Goal: Task Accomplishment & Management: Use online tool/utility

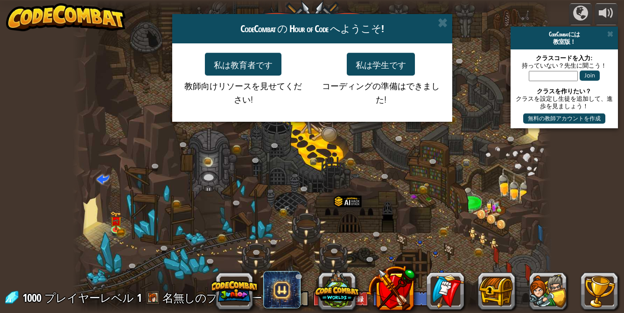
select select "ja"
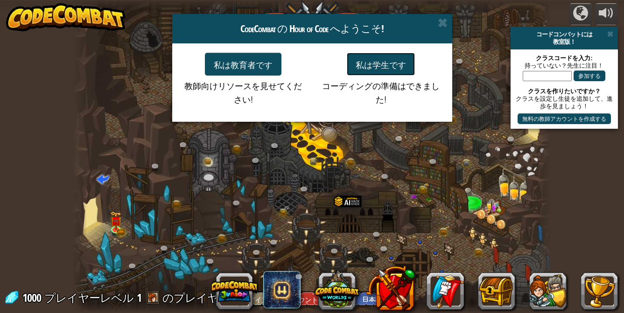
click at [388, 64] on font "私は学生です" at bounding box center [381, 64] width 50 height 11
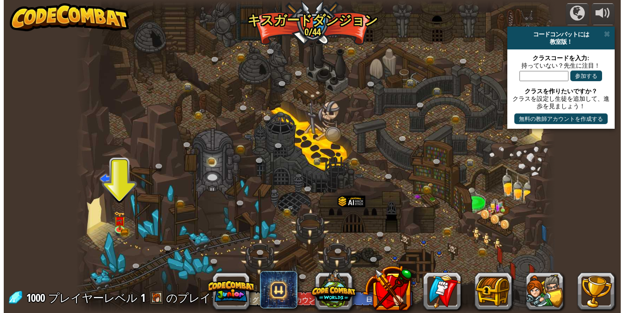
scroll to position [0, 0]
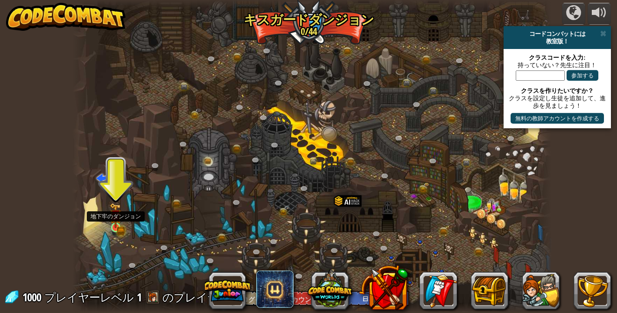
click at [110, 224] on img at bounding box center [116, 215] width 12 height 25
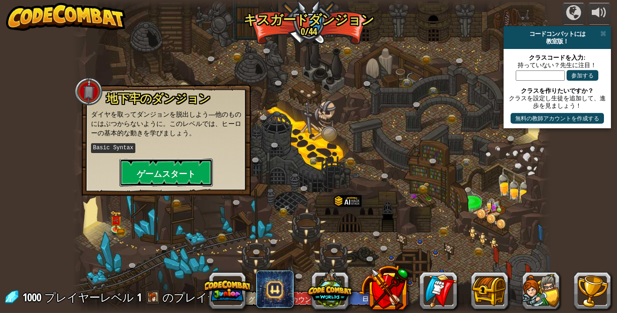
click at [166, 161] on button "ゲームスタート" at bounding box center [166, 173] width 93 height 28
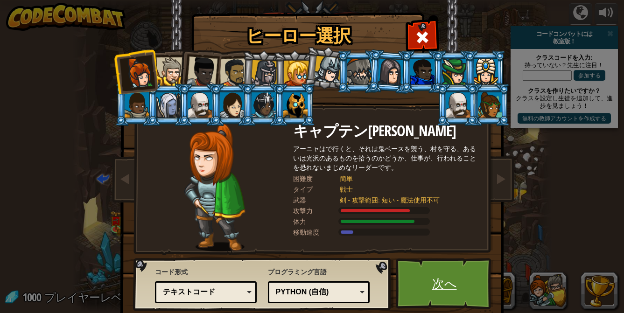
click at [451, 293] on link "次へ" at bounding box center [445, 283] width 98 height 51
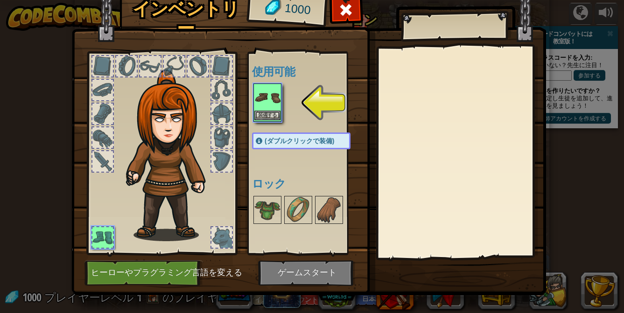
click at [262, 105] on img at bounding box center [268, 98] width 26 height 26
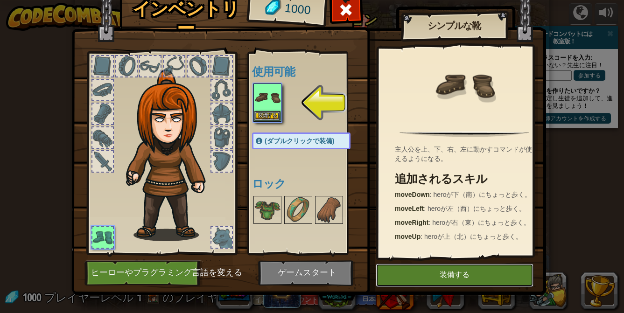
click at [427, 285] on button "装備する" at bounding box center [455, 275] width 158 height 23
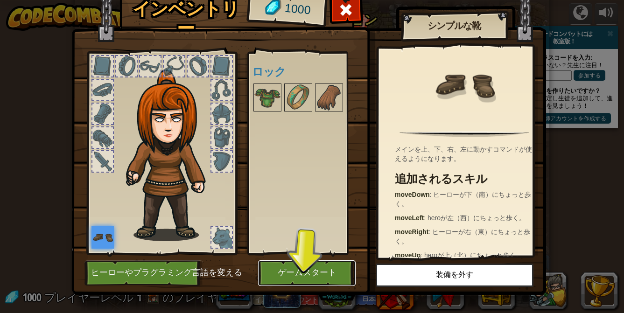
click at [283, 264] on button "ゲームスタート" at bounding box center [307, 274] width 98 height 26
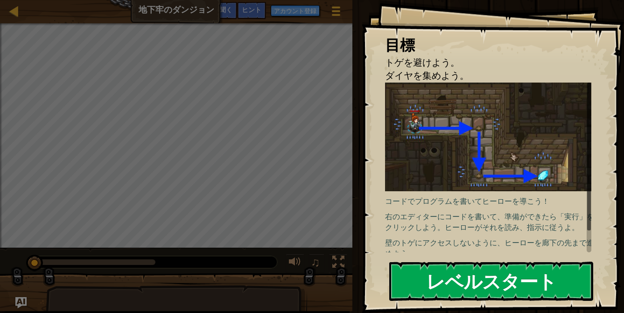
click at [415, 272] on button "レベルスタート" at bounding box center [492, 281] width 204 height 39
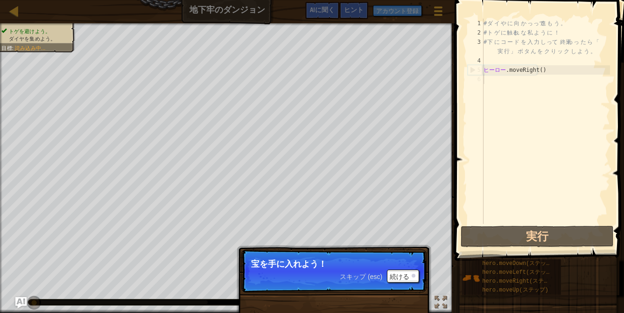
click at [413, 283] on p "スキップ (esc) 続ける 宝を手に入れよう！" at bounding box center [333, 271] width 185 height 43
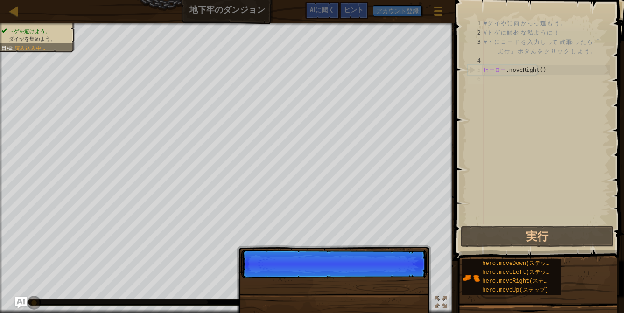
scroll to position [4, 0]
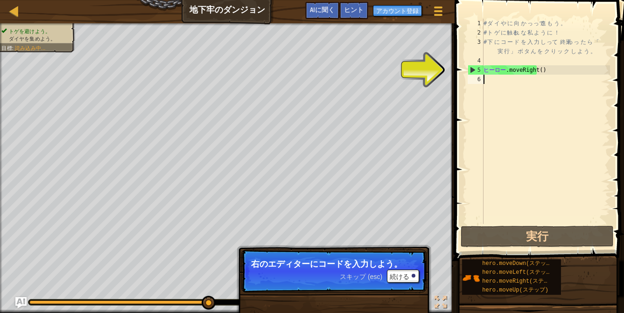
click at [548, 72] on div "# ダ イ や に 向 か っ って 進 も う 。 # ト ゲ に 触る れ な 私 よ う に ！ # 下 に コ ー ド を 入 力 し って 、 終焉…" at bounding box center [546, 131] width 128 height 224
click at [550, 72] on div "# ダ イ や に 向 か っ って 進 も う 。 # ト ゲ に 触る れ な 私 よ う に ！ # 下 に コ ー ド を 入 力 し って 、 終焉…" at bounding box center [546, 131] width 128 height 224
click at [550, 70] on div "# ダ イ や に 向 か っ って 進 も う 。 # ト ゲ に 触る れ な 私 よ う に ！ # 下 に コ ー ド を 入 力 し って 、 終焉…" at bounding box center [546, 131] width 128 height 224
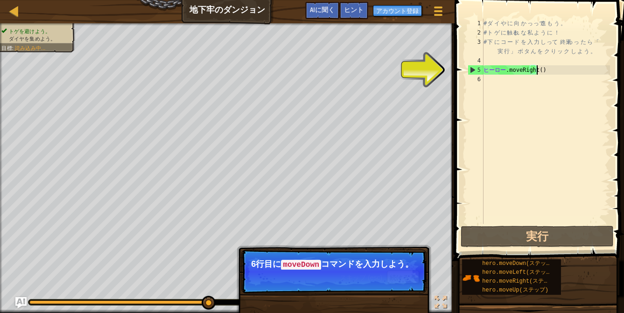
click at [549, 71] on div "# ダ イ や に 向 か っ って 進 も う 。 # ト ゲ に 触る れ な 私 よ う に ！ # 下 に コ ー ド を 入 力 し って 、 終焉…" at bounding box center [546, 131] width 128 height 224
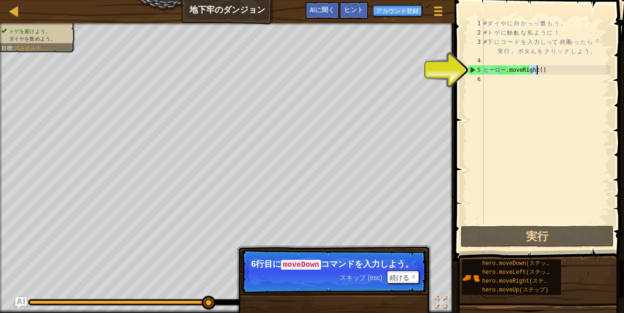
click at [549, 71] on div "# ダ イ や に 向 か っ って 進 も う 。 # ト ゲ に 触る れ な 私 よ う に ！ # 下 に コ ー ド を 入 力 し って 、 終焉…" at bounding box center [546, 131] width 128 height 224
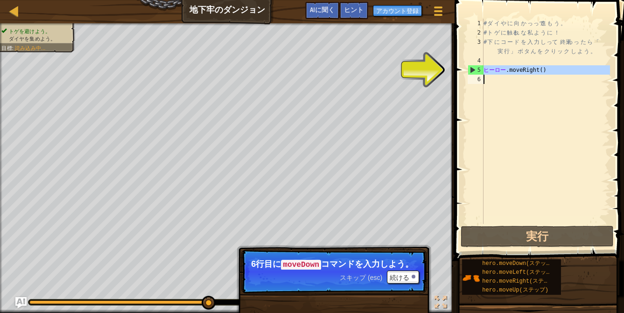
click at [549, 71] on div "# ダ イ や に 向 か っ って 進 も う 。 # ト ゲ に 触る れ な 私 よ う に ！ # 下 に コ ー ド を 入 力 し って 、 終焉…" at bounding box center [546, 131] width 128 height 224
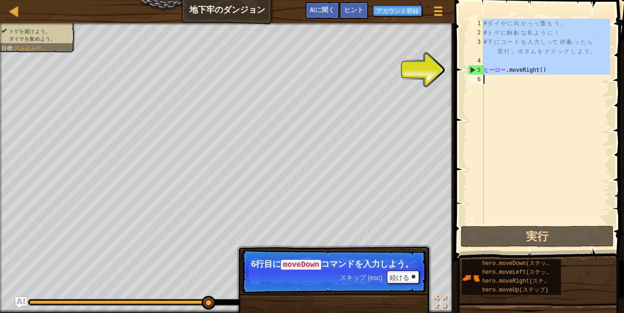
click at [549, 71] on div "# ダ イ や に 向 か っ って 進 も う 。 # ト ゲ に 触る れ な 私 よ う に ！ # 下 に コ ー ド を 入 力 し って 、 終焉…" at bounding box center [546, 131] width 128 height 224
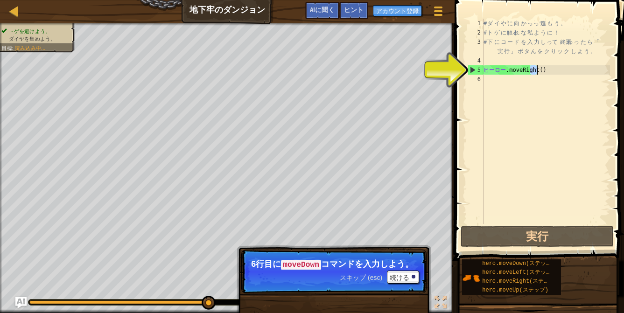
click at [550, 71] on div "# ダ イ や に 向 か っ って 進 も う 。 # ト ゲ に 触る れ な 私 よ う に ！ # 下 に コ ー ド を 入 力 し って 、 終焉…" at bounding box center [546, 131] width 128 height 224
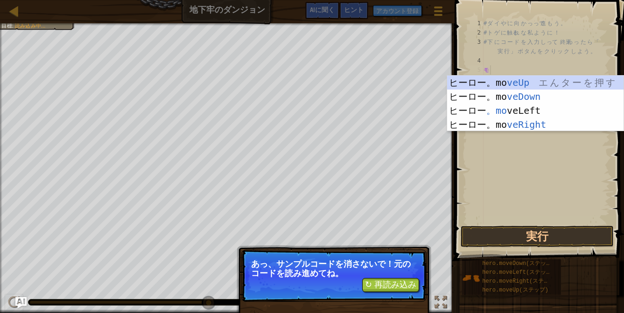
type textarea "mo"
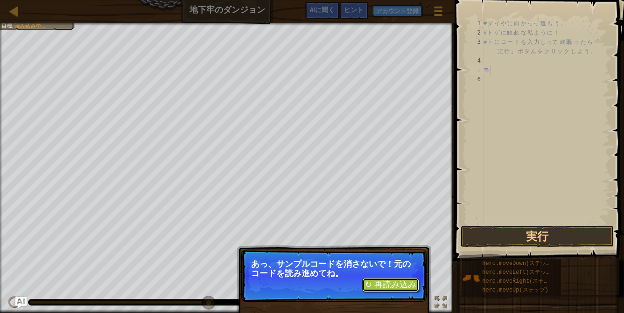
click at [382, 289] on font "↻ 再読み込み" at bounding box center [390, 284] width 51 height 9
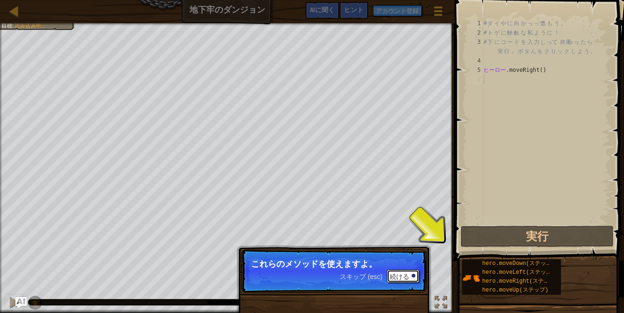
click at [398, 282] on button "続ける" at bounding box center [403, 276] width 32 height 13
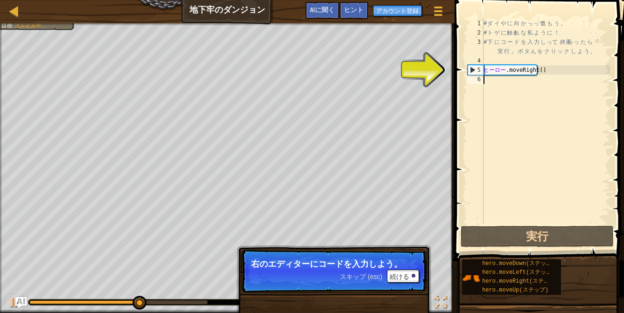
click at [520, 85] on div "# ダ イ や に 向 か っ って 進 も う 。 # ト ゲ に 触る れ な 私 よ う に ！ # 下 に コ ー ド を 入 力 し って 、 終焉…" at bounding box center [546, 131] width 128 height 224
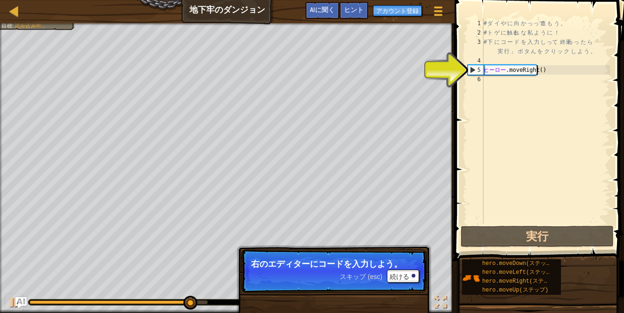
click at [549, 71] on div "# ダ イ や に 向 か っ って 進 も う 。 # ト ゲ に 触る れ な 私 よ う に ！ # 下 に コ ー ド を 入 力 し って 、 終焉…" at bounding box center [546, 131] width 128 height 224
type textarea "hero.moveRight()"
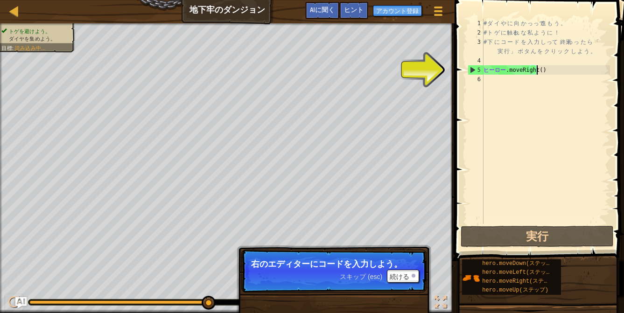
click at [549, 71] on div "# ダ イ や に 向 か っ って 進 も う 。 # ト ゲ に 触る れ な 私 よ う に ！ # 下 に コ ー ド を 入 力 し って 、 終焉…" at bounding box center [546, 131] width 128 height 224
click at [517, 81] on div "# ダ イ や に 向 か っ って 進 も う 。 # ト ゲ に 触る れ な 私 よ う に ！ # 下 に コ ー ド を 入 力 し って 、 終焉…" at bounding box center [546, 131] width 128 height 224
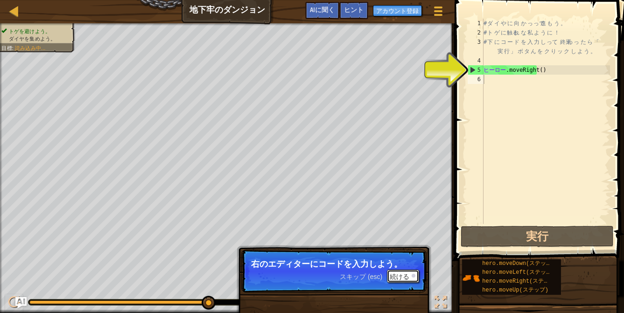
click at [409, 273] on font "続ける" at bounding box center [400, 276] width 20 height 7
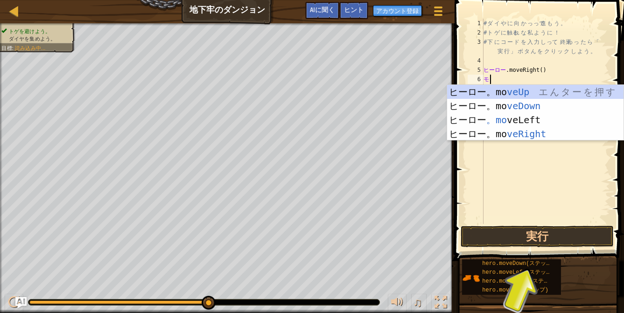
type textarea "m"
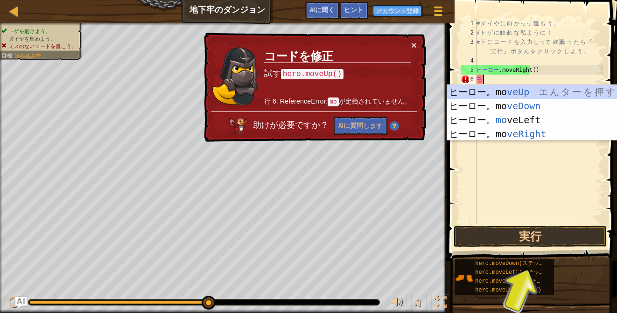
type textarea "m"
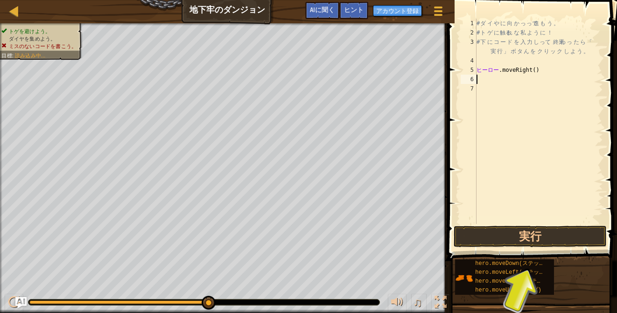
type textarea "m"
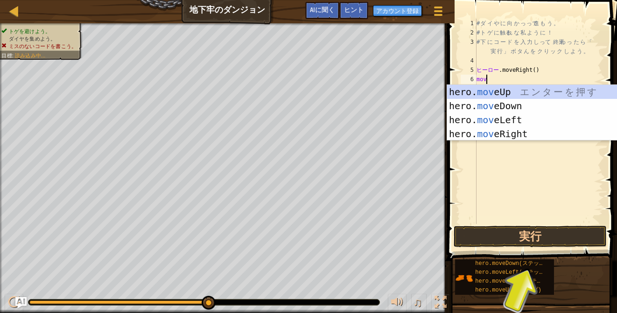
type textarea "m"
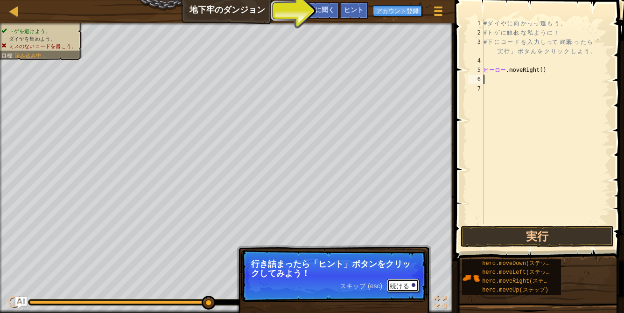
click at [411, 286] on button "続ける" at bounding box center [403, 285] width 32 height 13
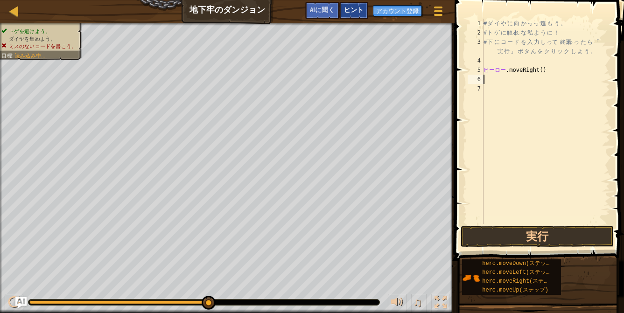
click at [352, 7] on font "ヒント" at bounding box center [354, 9] width 20 height 9
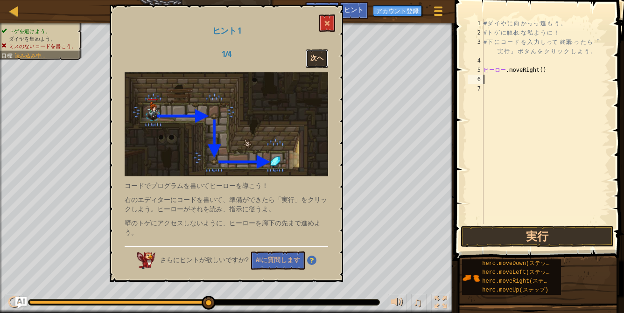
click at [313, 56] on font "次へ" at bounding box center [317, 58] width 13 height 9
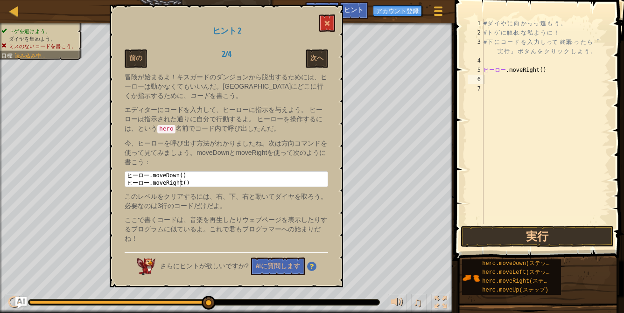
type textarea "hero.moveRight()"
click at [191, 190] on div "冒険が始まるよ！キスガードのダンジョンから脱出するためには、ヒーローは動かなくてもいいんだ。ヒーローにどこに行くか指示するために、 コード を書こう。 エディ…" at bounding box center [227, 160] width 204 height 176
click at [508, 85] on div "# ダ イ や に 向 か っ って 進 も う 。 # ト ゲ に 触る れ な 私 よ う に ！ # 下 に コ ー ド を 入 力 し って 、 終焉…" at bounding box center [546, 131] width 128 height 224
click at [505, 84] on div "# ダ イ や に 向 か っ って 進 も う 。 # ト ゲ に 触る れ な 私 よ う に ！ # 下 に コ ー ド を 入 力 し って 、 終焉…" at bounding box center [546, 131] width 128 height 224
click at [319, 58] on font "次へ" at bounding box center [317, 58] width 13 height 9
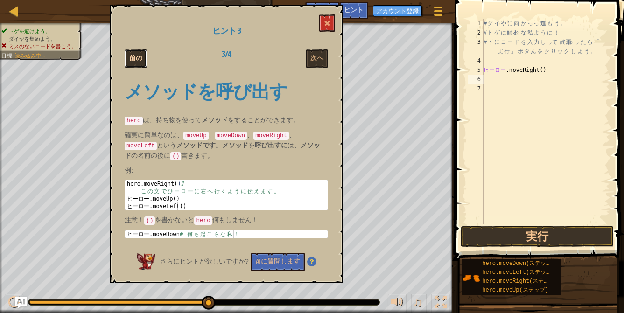
click at [131, 58] on font "前の" at bounding box center [135, 58] width 13 height 9
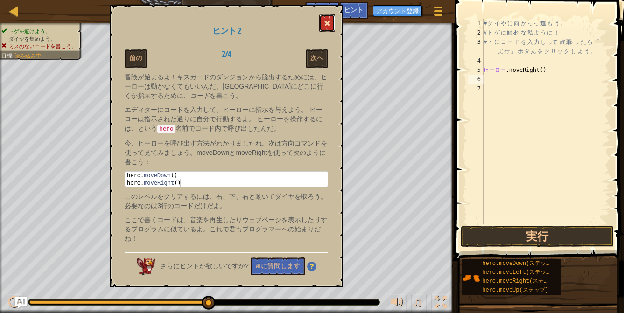
click at [326, 17] on button at bounding box center [327, 22] width 16 height 17
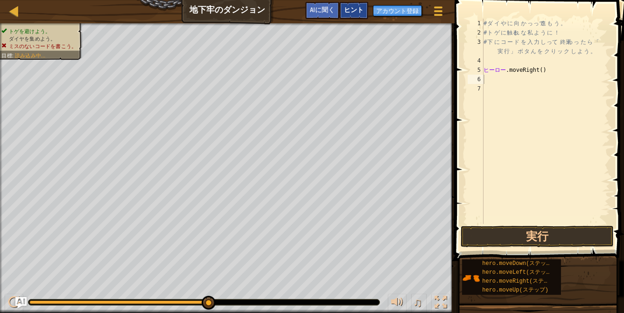
click at [358, 9] on font "ヒント" at bounding box center [354, 9] width 20 height 9
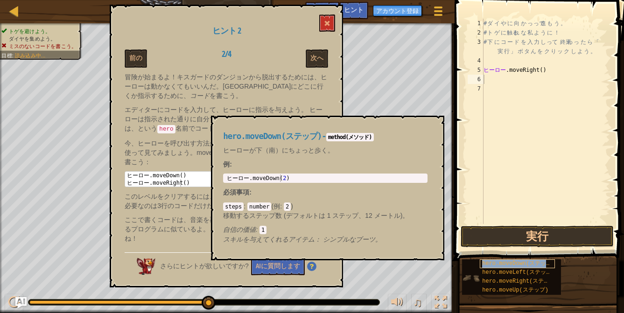
click at [498, 264] on font "hero.moveDown(ステップ)" at bounding box center [518, 264] width 73 height 7
type textarea "hero.moveDown(2)"
click at [296, 177] on div "ヒーロー .moveDown ( 2 ) ​" at bounding box center [325, 186] width 201 height 22
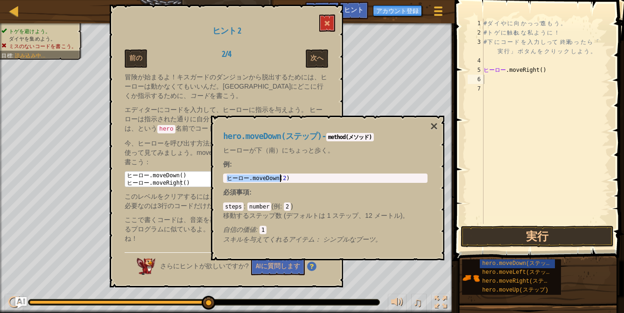
click at [298, 177] on div "ヒーロー .moveDown ( 2 ) ​" at bounding box center [325, 186] width 201 height 22
click at [321, 177] on div "ヒーロー .moveDown ( 2 ) ​" at bounding box center [325, 186] width 201 height 22
click at [317, 179] on div "ヒーロー .moveDown ( 2 ) ​" at bounding box center [325, 186] width 201 height 22
click at [495, 265] on font "hero.moveDown(ステップ)" at bounding box center [518, 264] width 73 height 7
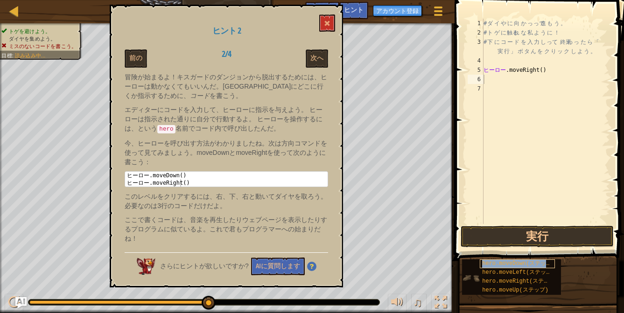
click at [495, 265] on font "hero.moveDown(ステップ)" at bounding box center [518, 264] width 73 height 7
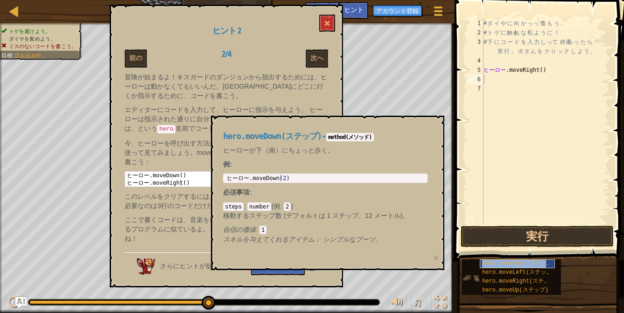
click at [495, 265] on font "hero.moveDown(ステップ)" at bounding box center [518, 264] width 73 height 7
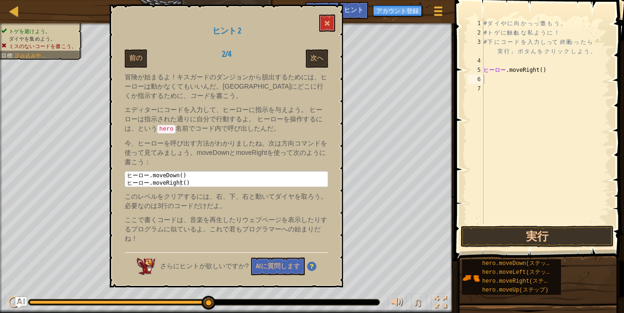
drag, startPoint x: 533, startPoint y: 261, endPoint x: 585, endPoint y: 81, distance: 187.3
click at [585, 81] on div "ヒント 1 2 3 4 5 6 7 # ダ イ や に 向 か っ って 進 も う 。 # ト ゲ に 触る れ な 私 よ う に ！ # 下 に コ ー…" at bounding box center [538, 154] width 172 height 309
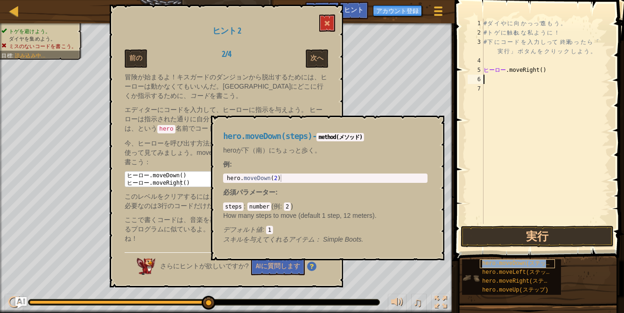
click at [493, 262] on font "hero.moveDown(ステップ)" at bounding box center [518, 264] width 73 height 7
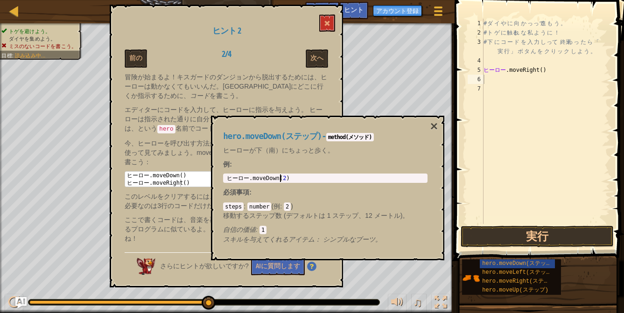
type textarea "hero.moveDown(2)"
drag, startPoint x: 308, startPoint y: 182, endPoint x: 177, endPoint y: 178, distance: 131.3
click at [177, 9] on body "マップ 地下牢のダンジョン ゲームメニュー 完了 アカウント登録 ヒント AIに聞く 1 הההההההההההההההההההההההההההההההההה…" at bounding box center [312, 4] width 624 height 9
drag, startPoint x: 234, startPoint y: 177, endPoint x: 285, endPoint y: 175, distance: 50.5
click at [285, 175] on div "ヒーロー .moveDown ( 2 ) ​" at bounding box center [325, 186] width 201 height 22
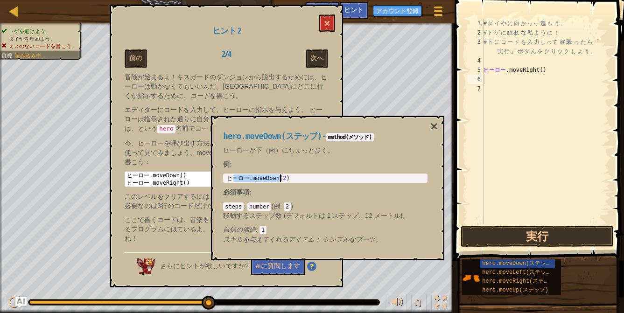
click at [283, 176] on div "ヒーロー .moveDown ( 2 ) ​" at bounding box center [325, 186] width 201 height 22
drag, startPoint x: 283, startPoint y: 176, endPoint x: 222, endPoint y: 180, distance: 60.9
click at [220, 179] on div "hero.moveDown(ステップ) - method(メソッド) ヒーローが下（南）にちょっと歩く。 例 : hero.moveDown(2) 1 ヒーロ…" at bounding box center [326, 188] width 218 height 130
click at [508, 81] on div "# ダ イ や に 向 か っ って 進 も う 。 # ト ゲ に 触る れ な 私 よ う に ！ # 下 に コ ー ド を 入 力 し って 、 終焉…" at bounding box center [546, 131] width 128 height 224
paste textarea "hero.moveDown(2)"
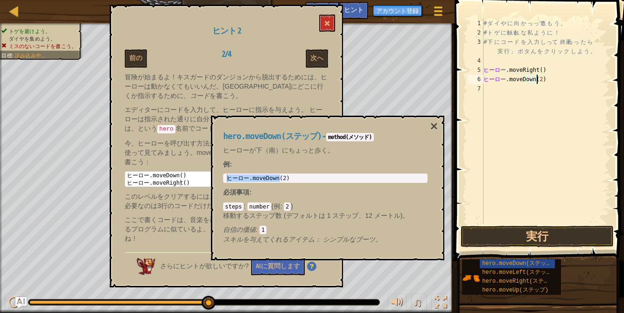
click at [552, 80] on div "# ダ イ や に 向 か っ って 進 も う 。 # ト ゲ に 触る れ な 私 よ う に ！ # 下 に コ ー ド を 入 力 し って 、 終焉…" at bounding box center [546, 131] width 128 height 224
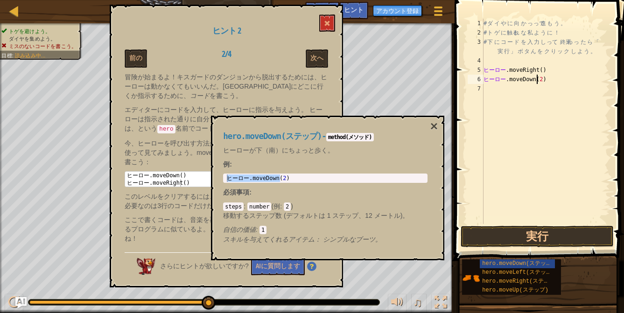
click at [552, 80] on div "# ダ イ や に 向 か っ って 進 も う 。 # ト ゲ に 触る れ な 私 よ う に ！ # 下 に コ ー ド を 入 力 し って 、 終焉…" at bounding box center [546, 131] width 128 height 224
click at [296, 180] on div "ヒーロー .moveDown ( 2 ) ​" at bounding box center [325, 186] width 201 height 22
click at [556, 81] on div "# ダ イ や に 向 か っ って 進 も う 。 # ト ゲ に 触る れ な 私 よ う に ！ # 下 に コ ー ド を 入 力 し って 、 終焉…" at bounding box center [546, 131] width 128 height 224
click at [438, 127] on font "×" at bounding box center [434, 126] width 7 height 14
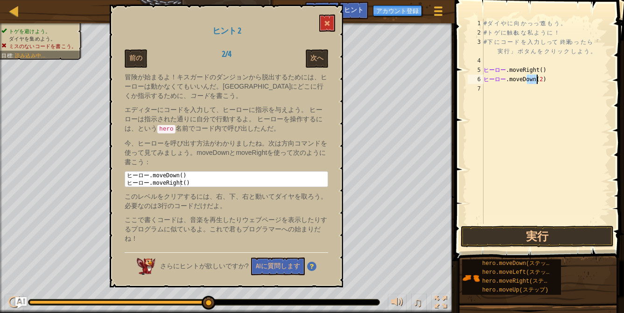
click at [548, 82] on div "# ダ イ や に 向 か っ って 進 も う 。 # ト ゲ に 触る れ な 私 よ う に ！ # 下 に コ ー ド を 入 力 し って 、 終焉…" at bounding box center [546, 131] width 128 height 224
click at [551, 80] on div "# ダ イ や に 向 か っ って 進 も う 。 # ト ゲ に 触る れ な 私 よ う に ！ # 下 に コ ー ド を 入 力 し って 、 終焉…" at bounding box center [546, 131] width 128 height 224
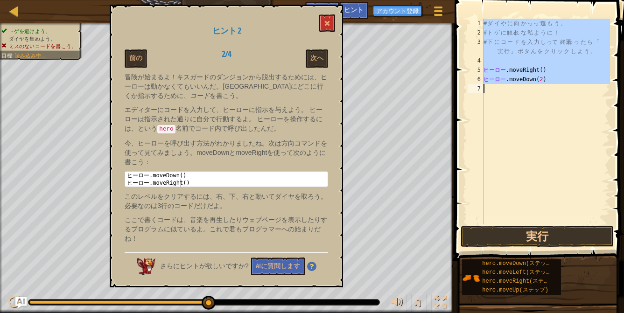
click at [551, 80] on div "# ダ イ や に 向 か っ って 進 も う 。 # ト ゲ に 触る れ な 私 よ う に ！ # 下 に コ ー ド を 入 力 し って 、 終焉…" at bounding box center [546, 131] width 128 height 224
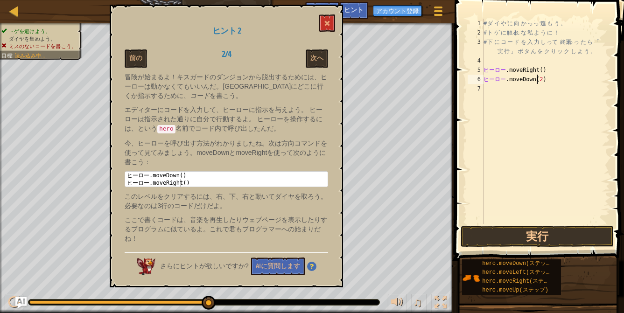
click at [551, 80] on div "# ダ イ や に 向 か っ って 進 も う 。 # ト ゲ に 触る れ な 私 よ う に ！ # 下 に コ ー ド を 入 力 し って 、 終焉…" at bounding box center [546, 131] width 128 height 224
click at [547, 70] on div "# ダ イ や に 向 か っ って 進 も う 。 # ト ゲ に 触る れ な 私 よ う に ！ # 下 に コ ー ド を 入 力 し って 、 終焉…" at bounding box center [546, 131] width 128 height 224
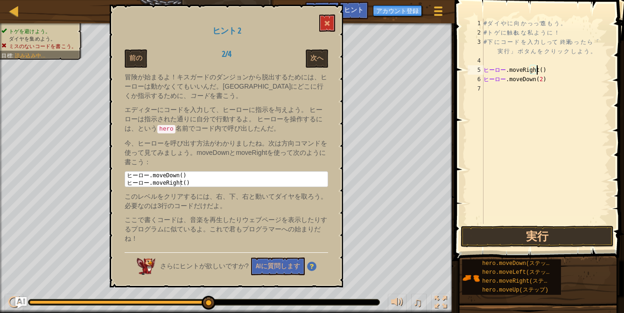
click at [547, 70] on div "# ダ イ や に 向 か っ って 進 も う 。 # ト ゲ に 触る れ な 私 よ う に ！ # 下 に コ ー ド を 入 力 し って 、 終焉…" at bounding box center [546, 131] width 128 height 224
click at [487, 235] on button "実行" at bounding box center [538, 236] width 154 height 21
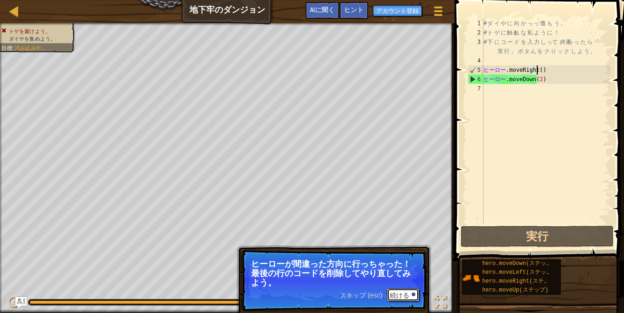
drag, startPoint x: 393, startPoint y: 296, endPoint x: 403, endPoint y: 285, distance: 14.2
click at [393, 296] on font "続ける" at bounding box center [400, 295] width 20 height 7
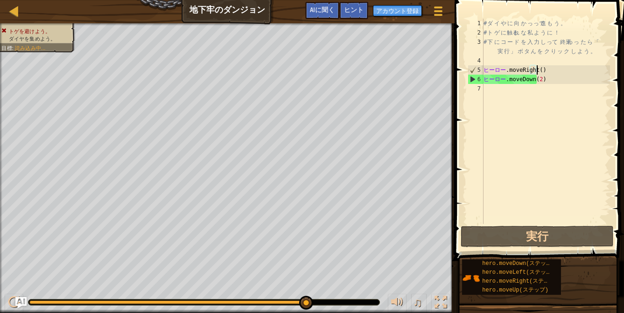
click at [555, 79] on div "# ダ イ や に 向 か っ って 進 も う 。 # ト ゲ に 触る れ な 私 よ う に ！ # 下 に コ ー ド を 入 力 し って 、 終焉…" at bounding box center [546, 131] width 128 height 224
click at [552, 79] on div "# ダ イ や に 向 か っ って 進 も う 。 # ト ゲ に 触る れ な 私 よ う に ！ # 下 に コ ー ド を 入 力 し って 、 終焉…" at bounding box center [546, 131] width 128 height 224
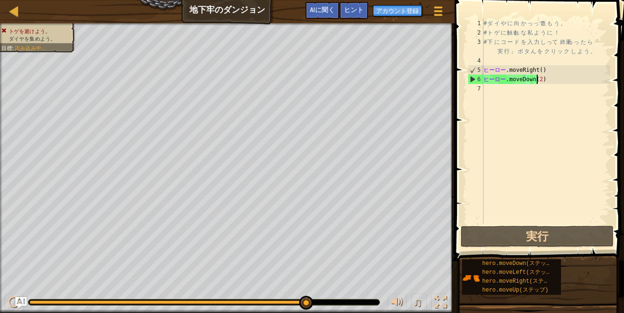
click at [552, 79] on div "# ダ イ や に 向 か っ って 進 も う 。 # ト ゲ に 触る れ な 私 よ う に ！ # 下 に コ ー ド を 入 力 し って 、 終焉…" at bounding box center [546, 131] width 128 height 224
type textarea "hero.moveDown(2)"
click at [527, 92] on div "# ダ イ や に 向 か っ って 進 も う 。 # ト ゲ に 触る れ な 私 よ う に ！ # 下 に コ ー ド を 入 力 し って 、 終焉…" at bounding box center [546, 131] width 128 height 224
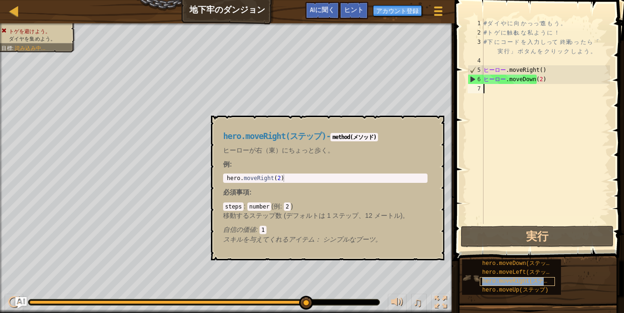
click at [496, 277] on div "hero.moveRight(ステップ)" at bounding box center [517, 281] width 75 height 9
type textarea "hero.moveRight(2)"
drag, startPoint x: 228, startPoint y: 178, endPoint x: 295, endPoint y: 176, distance: 66.8
click at [295, 176] on div "ヒーロー .moveRight ( 2 ) ​" at bounding box center [325, 186] width 201 height 22
drag, startPoint x: 513, startPoint y: 94, endPoint x: 518, endPoint y: 94, distance: 5.6
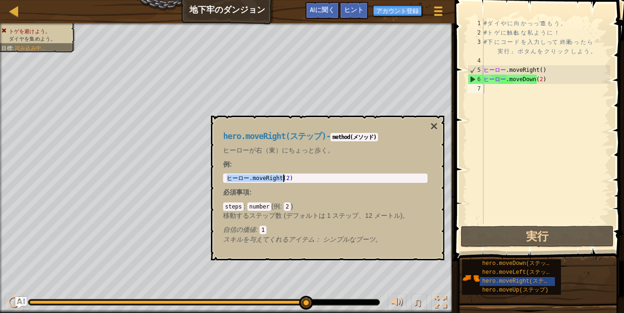
click at [518, 94] on div "# ダ イ や に 向 か っ って 進 も う 。 # ト ゲ に 触る れ な 私 よ う に ！ # 下 に コ ー ド を 入 力 し って 、 終焉…" at bounding box center [546, 131] width 128 height 224
paste textarea "hero.moveRight(2)"
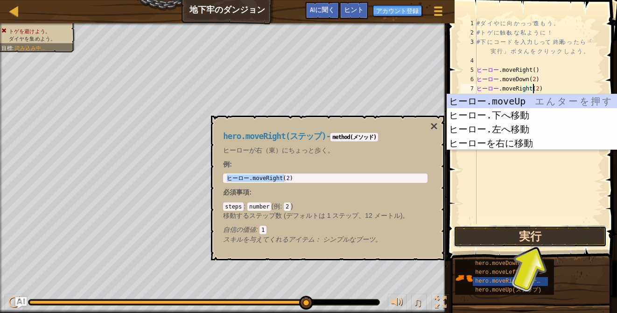
click at [546, 238] on button "実行" at bounding box center [531, 236] width 154 height 21
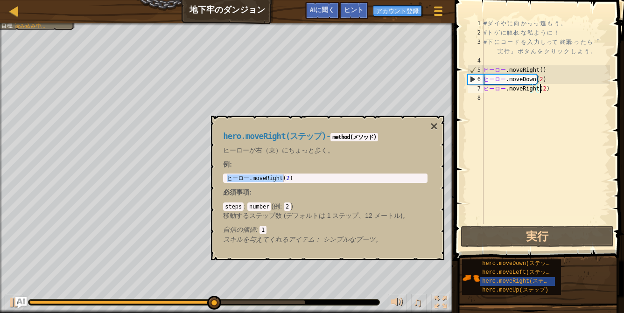
click at [439, 125] on div "hero.moveRight(ステップ) - method(メソッド) ヒーローが右（東）にちょっと歩く。 例 : hero.moveRight(2) 1 ヒ…" at bounding box center [328, 188] width 234 height 145
click at [431, 129] on font "×" at bounding box center [434, 126] width 7 height 14
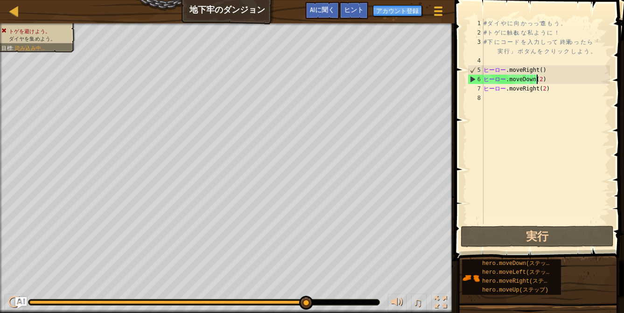
click at [550, 83] on div "# ダ イ や に 向 か っ って 進 も う 。 # ト ゲ に 触る れ な 私 よ う に ！ # 下 に コ ー ド を 入 力 し って 、 終焉…" at bounding box center [546, 131] width 128 height 224
click at [542, 90] on div "# ダ イ や に 向 か っ って 進 も う 。 # ト ゲ に 触る れ な 私 よ う に ！ # 下 に コ ー ド を 入 力 し って 、 終焉…" at bounding box center [546, 131] width 128 height 224
type textarea "hero.moveRight(2"
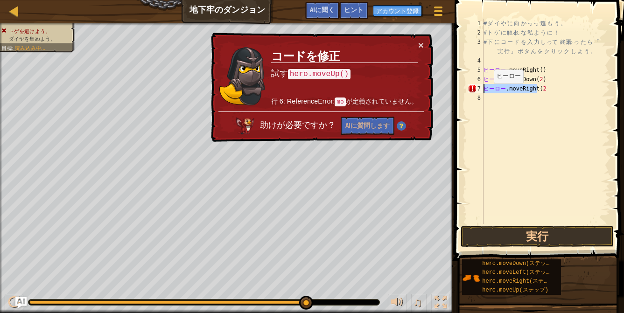
drag, startPoint x: 561, startPoint y: 89, endPoint x: 479, endPoint y: 91, distance: 81.7
click at [479, 91] on div "hero.moveRight(2 1 2 3 4 5 6 7 8 # ダ イ や に 向 か っ って 進 も う 。 # ト ゲ に 触る れ な 私 よ …" at bounding box center [538, 121] width 144 height 205
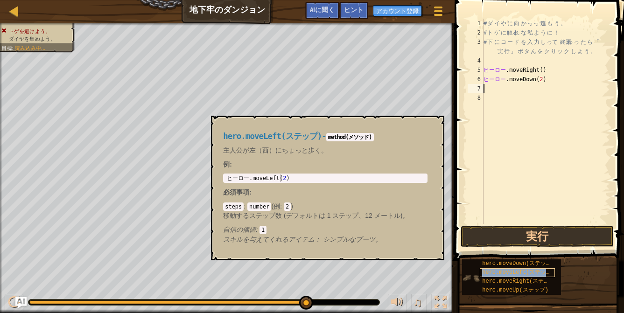
click at [505, 272] on font "hero.moveLeft(ステップ)" at bounding box center [518, 272] width 73 height 7
type textarea "hero.moveLeft(2)"
drag, startPoint x: 227, startPoint y: 178, endPoint x: 390, endPoint y: 198, distance: 164.2
click at [390, 198] on div "hero.moveLeft(ステップ) - method(メソッド) 主人公が左（西）にちょっと歩く。 例 : hero.moveLeft(2) 1 ヒーロー…" at bounding box center [326, 188] width 218 height 130
click at [524, 94] on div "# ダ イ や に 向 か っ って 進 も う 。 # ト ゲ に 触る れ な 私 よ う に ！ # 下 に コ ー ド を 入 力 し って 、 終焉…" at bounding box center [546, 131] width 128 height 224
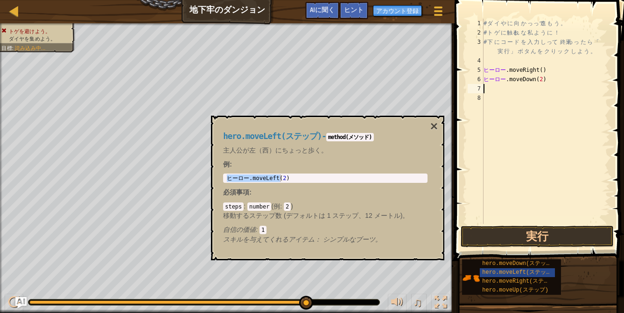
click at [524, 85] on div "# ダ イ や に 向 か っ って 進 も う 。 # ト ゲ に 触る れ な 私 よ う に ！ # 下 に コ ー ド を 入 力 し って 、 終焉…" at bounding box center [546, 131] width 128 height 224
paste textarea "hero.moveLeft(2)"
click at [508, 234] on button "実行" at bounding box center [538, 236] width 154 height 21
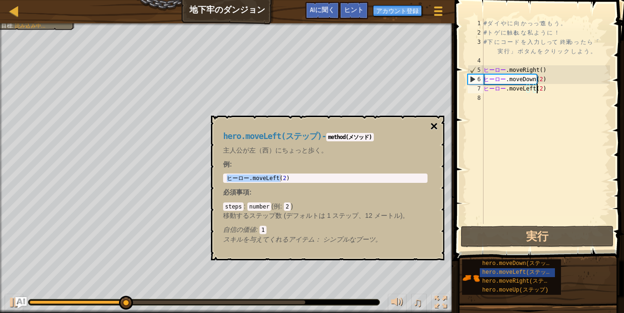
click at [433, 126] on font "×" at bounding box center [434, 126] width 7 height 14
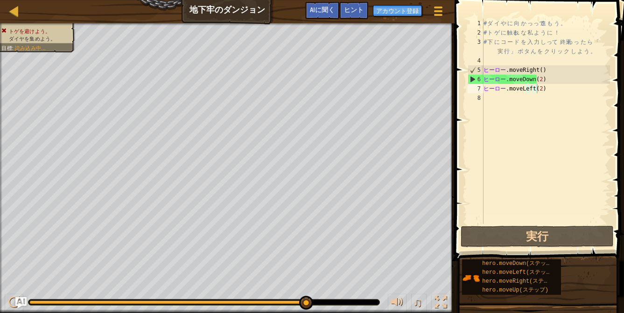
click at [556, 83] on div "# ダ イ や に 向 か っ って 進 も う 。 # ト ゲ に 触る れ な 私 よ う に ！ # 下 に コ ー ド を 入 力 し って 、 終焉…" at bounding box center [546, 131] width 128 height 224
drag, startPoint x: 554, startPoint y: 78, endPoint x: 538, endPoint y: 78, distance: 15.9
click at [534, 78] on div "# ダ イ や に 向 か っ って 進 も う 。 # ト ゲ に 触る れ な 私 よ う に ！ # 下 に コ ー ド を 入 力 し って 、 終焉…" at bounding box center [546, 131] width 128 height 224
click at [547, 81] on div "# ダ イ や に 向 か っ って 進 も う 。 # ト ゲ に 触る れ な 私 よ う に ！ # 下 に コ ー ド を 入 力 し って 、 終焉…" at bounding box center [546, 131] width 128 height 224
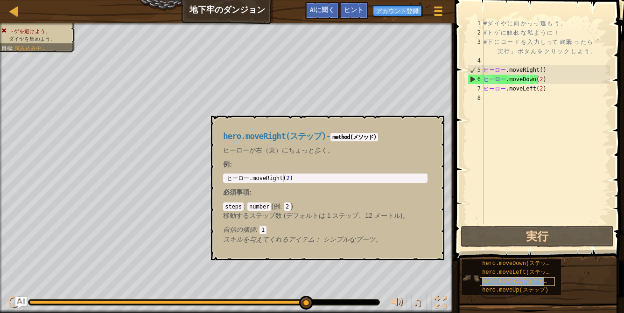
click at [538, 282] on font "hero.moveRight(ステップ)" at bounding box center [520, 281] width 76 height 7
drag, startPoint x: 553, startPoint y: 80, endPoint x: 541, endPoint y: 79, distance: 12.2
click at [552, 81] on div "# ダ イ や に 向 か っ って 進 も う 。 # ト ゲ に 触る れ な 私 よ う に ！ # 下 に コ ー ド を 入 力 し って 、 終焉…" at bounding box center [546, 131] width 128 height 224
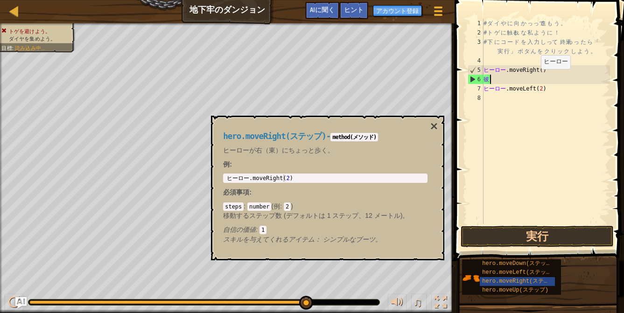
type textarea "h"
paste textarea "hero.moveLeft(2)"
type textarea "hero.moveLeft(2)"
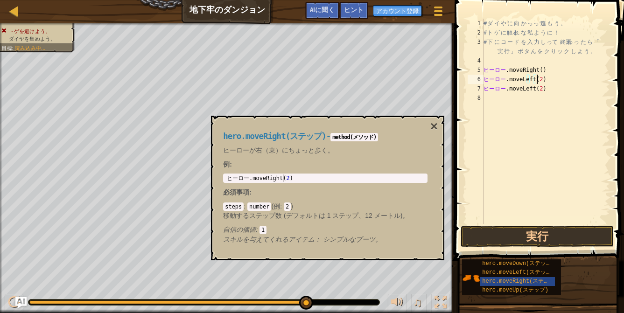
click at [551, 82] on div "# ダ イ や に 向 か っ って 進 も う 。 # ト ゲ に 触る れ な 私 よ う に ！ # 下 に コ ー ド を 入 力 し って 、 終焉…" at bounding box center [546, 131] width 128 height 224
type textarea "hero.moveRight(2)"
click at [296, 178] on div "ヒーロー .moveRight ( 2 ) ​" at bounding box center [325, 186] width 201 height 22
click at [550, 86] on div "# ダ イ や に 向 か っ って 進 も う 。 # ト ゲ に 触る れ な 私 よ う に ！ # 下 に コ ー ド を 入 力 し って 、 終焉…" at bounding box center [546, 131] width 128 height 224
click at [547, 92] on div "# ダ イ や に 向 か っ って 進 も う 。 # ト ゲ に 触る れ な 私 よ う に ！ # 下 に コ ー ド を 入 力 し って 、 終焉…" at bounding box center [546, 131] width 128 height 224
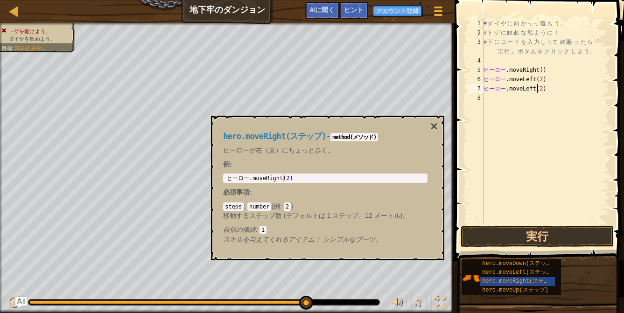
drag, startPoint x: 550, startPoint y: 92, endPoint x: 547, endPoint y: 114, distance: 22.1
click at [549, 93] on div "# ダ イ や に 向 か っ って 進 も う 。 # ト ゲ に 触る れ な 私 よ う に ！ # 下 に コ ー ド を 入 力 し って 、 終焉…" at bounding box center [546, 131] width 128 height 224
drag, startPoint x: 534, startPoint y: 172, endPoint x: 482, endPoint y: 153, distance: 55.7
click at [533, 173] on div "# ダ イ や に 向 か っ って 進 も う 。 # ト ゲ に 触る れ な 私 よ う に ！ # 下 に コ ー ド を 入 力 し って 、 終焉…" at bounding box center [546, 131] width 128 height 224
click at [431, 129] on font "×" at bounding box center [434, 126] width 7 height 14
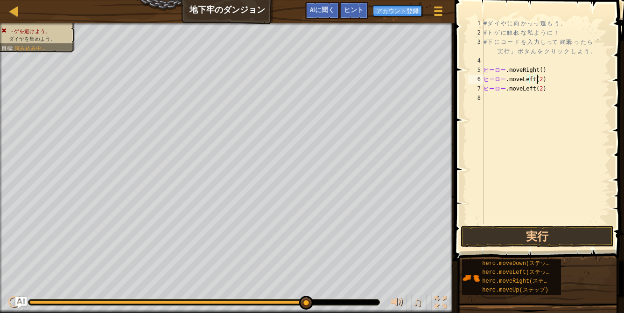
click at [550, 82] on div "# ダ イ や に 向 か っ って 進 も う 。 # ト ゲ に 触る れ な 私 よ う に ！ # 下 に コ ー ド を 入 力 し って 、 終焉…" at bounding box center [546, 131] width 128 height 224
click at [552, 231] on button "実行" at bounding box center [538, 236] width 154 height 21
type textarea "h"
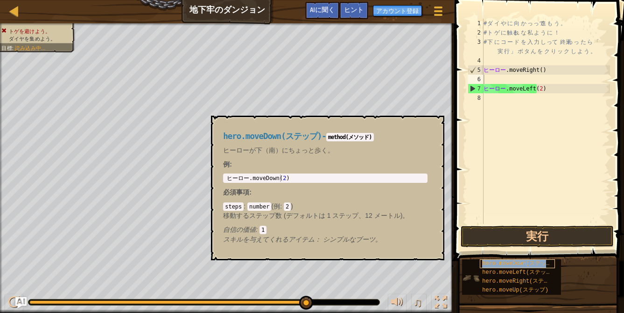
click at [538, 265] on font "hero.moveDown(ステップ)" at bounding box center [518, 264] width 73 height 7
click at [312, 183] on div "1 ヒーロー .moveDown ( 2 ) ​ और देखें और देखें और देखें और देखें और देखें और देखें …" at bounding box center [325, 178] width 205 height 9
type textarea "hero.moveDown(2)"
click at [310, 181] on div "ヒーロー .moveDown ( 2 ) ​" at bounding box center [325, 186] width 201 height 22
click at [551, 80] on div "# ダ イ や に 向 か っ って 進 も う 。 # ト ゲ に 触る れ な 私 よ う に ！ # 下 に コ ー ド を 入 力 し って 、 終焉…" at bounding box center [546, 131] width 128 height 224
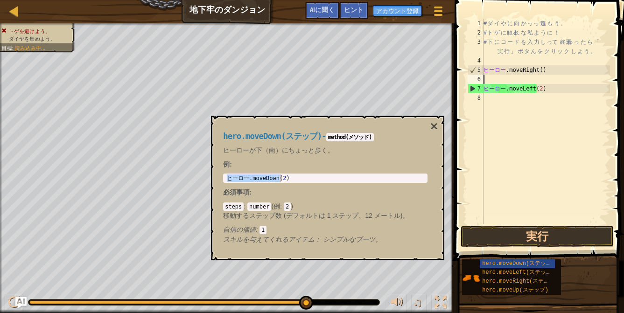
paste textarea "hero.moveDown(2)"
type textarea "hero.moveDown(2)"
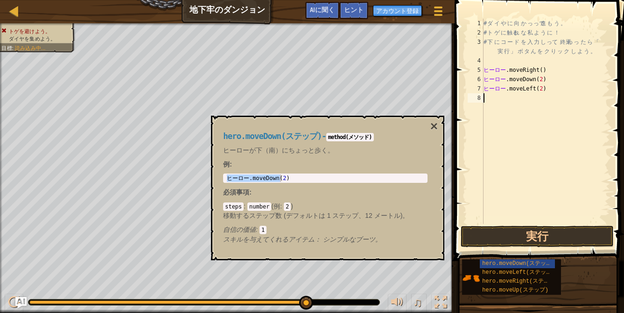
click at [552, 100] on div "# ダ イ や に 向 か っ って 進 も う 。 # ト ゲ に 触る れ な 私 よ う に ！ # 下 に コ ー ド を 入 力 し って 、 終焉…" at bounding box center [546, 131] width 128 height 224
click at [512, 288] on font "hero.moveUp(ステップ)" at bounding box center [515, 290] width 66 height 7
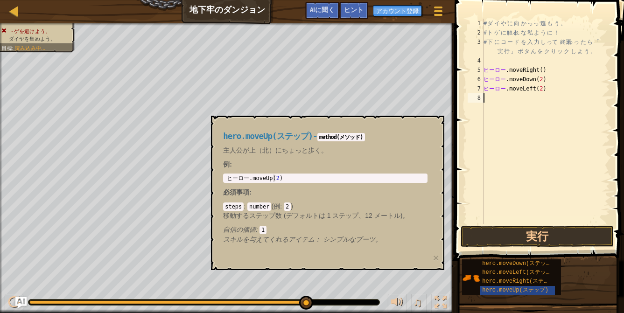
type textarea "hero.moveLeft(2)"
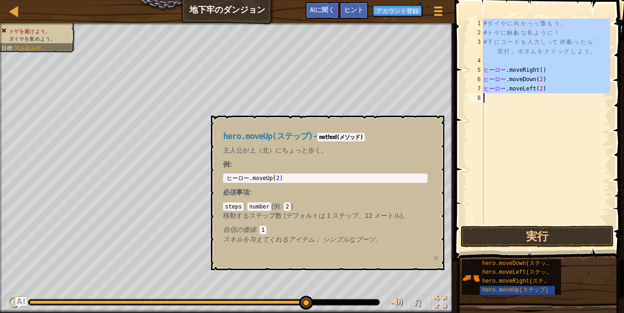
click at [524, 101] on div "# ダ イ や に 向 か っ って 進 も う 。 # ト ゲ に 触る れ な 私 よ う に ！ # 下 に コ ー ド を 入 力 し って 、 終焉…" at bounding box center [546, 131] width 128 height 224
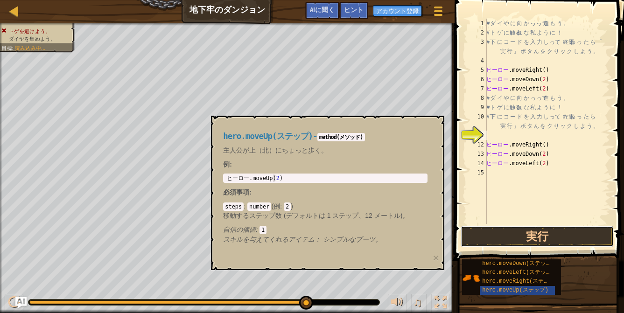
drag, startPoint x: 551, startPoint y: 236, endPoint x: 542, endPoint y: 213, distance: 23.9
click at [551, 235] on button "実行" at bounding box center [538, 236] width 154 height 21
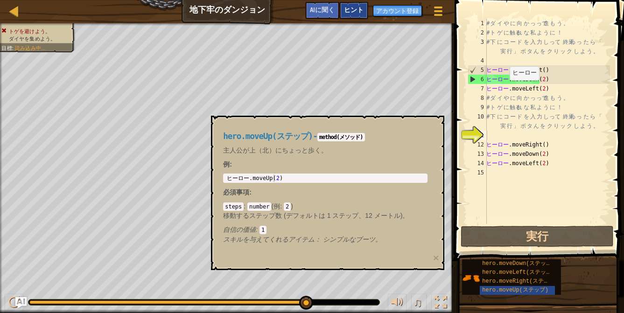
click at [350, 13] on font "ヒント" at bounding box center [354, 9] width 20 height 9
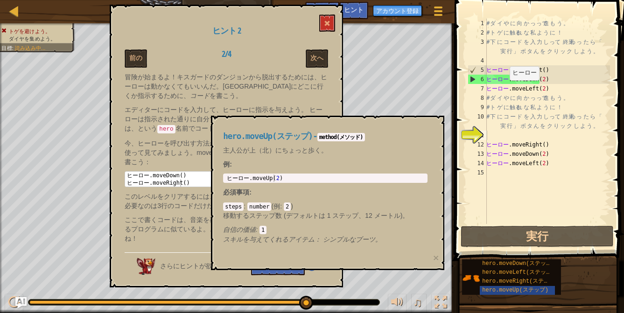
click at [439, 126] on div "hero.moveUp(ステップ) - method(メソッド) 主人公が上（北）にちょっと歩く。 例 : 1 ヒーロー .moveUp ( 2 ) ​ और…" at bounding box center [328, 193] width 234 height 155
drag, startPoint x: 441, startPoint y: 116, endPoint x: 428, endPoint y: 117, distance: 12.6
click at [439, 116] on div "hero.moveUp(ステップ) - method(メソッド) 主人公が上（北）にちょっと歩く。 例 : 1 ヒーロー .moveUp ( 2 ) ​ और…" at bounding box center [328, 193] width 234 height 155
click at [407, 167] on p "例 :" at bounding box center [325, 164] width 205 height 9
drag, startPoint x: 358, startPoint y: 239, endPoint x: 414, endPoint y: 128, distance: 123.9
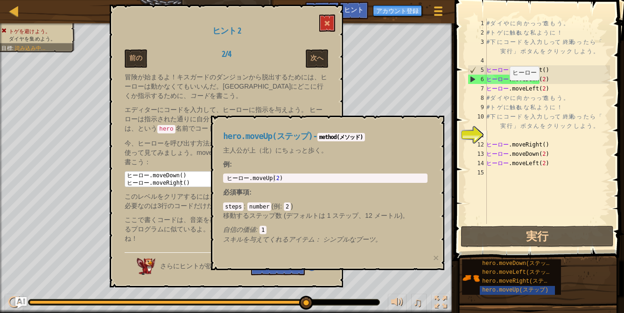
click at [359, 236] on font "シンプルなブーツ。" at bounding box center [352, 239] width 59 height 7
drag, startPoint x: 258, startPoint y: 75, endPoint x: 238, endPoint y: 66, distance: 22.2
click at [256, 76] on div "ヒント 2 前の 2/4 次へ 冒険が始まるよ！キスガードのダンジョンから脱出するためには、ヒーローは動かなくてもいいんだ。ヒーローにどこに行くか指示するため…" at bounding box center [227, 146] width 234 height 283
drag, startPoint x: 220, startPoint y: 52, endPoint x: 240, endPoint y: 72, distance: 27.7
click at [222, 52] on font "2/4" at bounding box center [226, 54] width 9 height 12
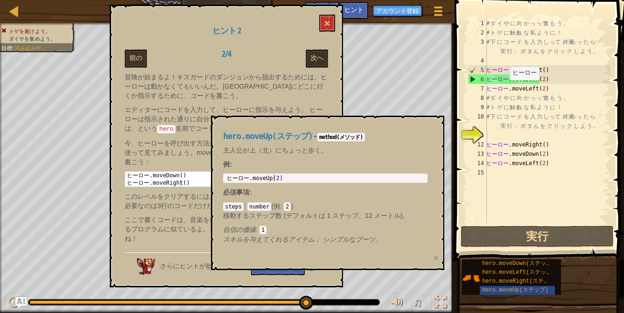
drag, startPoint x: 389, startPoint y: 144, endPoint x: 432, endPoint y: 127, distance: 45.7
click at [398, 145] on div "hero.moveUp(ステップ) - method(メソッド) 主人公が上（北）にちょっと歩く。 例 : 1 ヒーロー .moveUp ( 2 ) ​ और…" at bounding box center [326, 188] width 218 height 130
click at [431, 120] on div "hero.moveUp(ステップ) - method(メソッド) 主人公が上（北）にちょっと歩く。 例 : 1 ヒーロー .moveUp ( 2 ) ​ और…" at bounding box center [328, 193] width 234 height 155
click at [325, 24] on button at bounding box center [327, 22] width 16 height 17
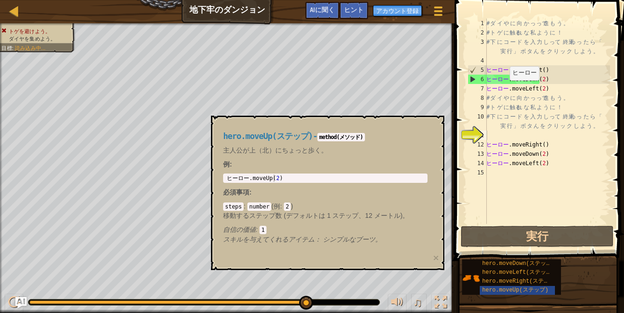
click at [423, 137] on h4 "hero.moveUp(ステップ) - method(メソッド)" at bounding box center [325, 136] width 205 height 9
click at [528, 191] on div "# ダ イ や に 向 か っ って 進 も う 。 # ト ゲ に 触る れ な 私 よ う に ！ # 下 に コ ー ド を 入 力 し って 、 終焉…" at bounding box center [548, 131] width 126 height 224
click at [531, 81] on div "# ダ イ や に 向 か っ って 進 も う 。 # ト ゲ に 触る れ な 私 よ う に ！ # 下 に コ ー ド を 入 力 し って 、 終焉…" at bounding box center [548, 131] width 126 height 224
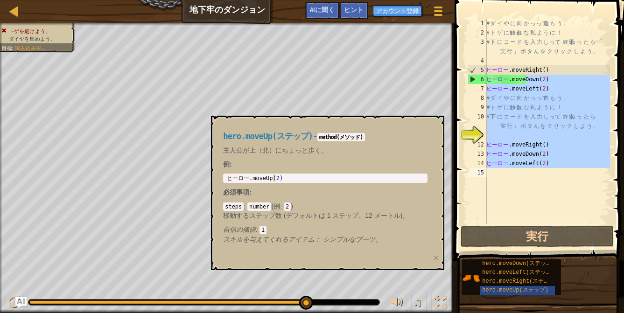
drag, startPoint x: 530, startPoint y: 82, endPoint x: 534, endPoint y: 199, distance: 117.8
click at [534, 204] on div "# ダ イ や に 向 か っ って 進 も う 。 # ト ゲ に 触る れ な 私 よ う に ！ # 下 に コ ー ド を 入 力 し って 、 終焉…" at bounding box center [548, 131] width 126 height 224
type textarea "hero.moveDow"
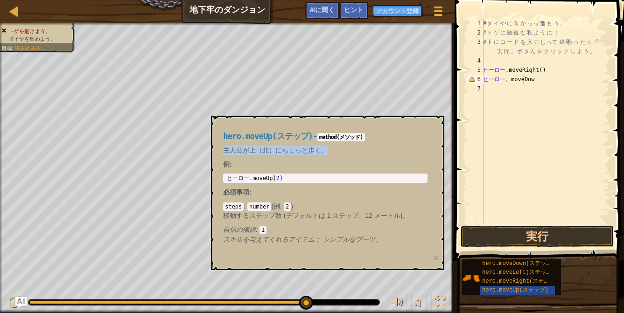
click at [426, 146] on div "hero.moveUp(ステップ) - method(メソッド) 主人公が上（北）にちょっと歩く。 例 : 1 ヒーロー .moveUp ( 2 ) ​ और…" at bounding box center [326, 188] width 218 height 130
click at [320, 259] on div "hero.moveUp(ステップ) - method(メソッド) 主人公が上（北）にちょっと歩く。 例 : 1 ヒーロー .moveUp ( 2 ) ​ और…" at bounding box center [328, 193] width 234 height 155
drag, startPoint x: 466, startPoint y: 100, endPoint x: 454, endPoint y: 101, distance: 12.2
click at [464, 101] on div "hero.moveDow 1 2 3 4 5 6 7 # ダ イ や に 向 か っ って 進 も う 。 # ト ゲ に 触る れ な 私 よ う に ！ …" at bounding box center [538, 149] width 172 height 289
click at [435, 14] on span at bounding box center [438, 15] width 9 height 2
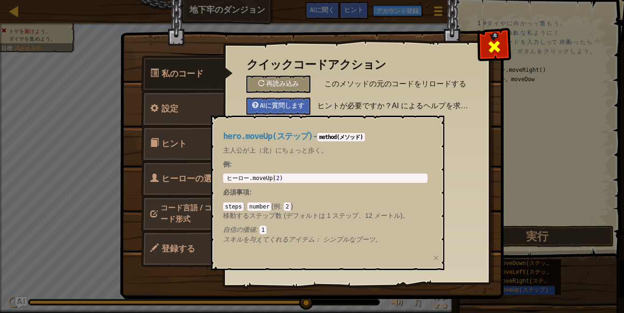
click at [496, 49] on span at bounding box center [494, 46] width 15 height 15
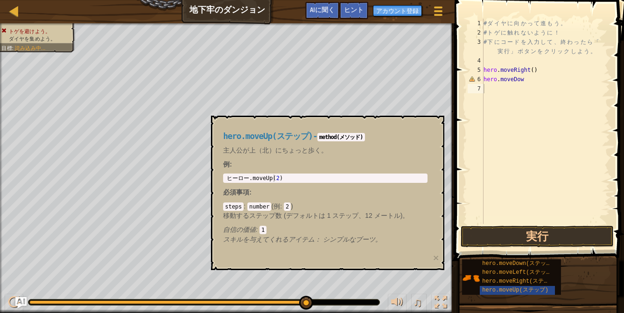
click at [293, 140] on font "hero.moveUp(ステップ)" at bounding box center [268, 136] width 90 height 9
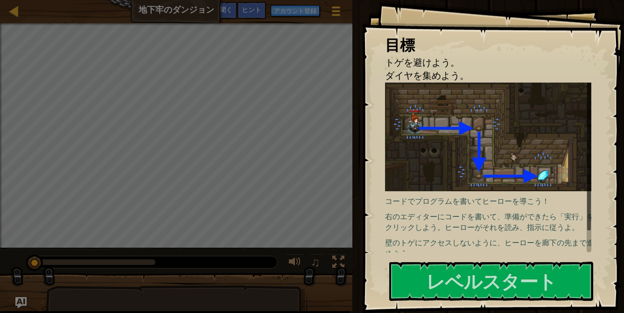
click at [522, 258] on div "目標 トゲを避けよう。 ダイヤを集めよう。 コードでプログラムを書いてヒーローを導こう！ 右のエディターにコードを書いて、準備ができたら「実行」をクリックしよ…" at bounding box center [493, 156] width 262 height 313
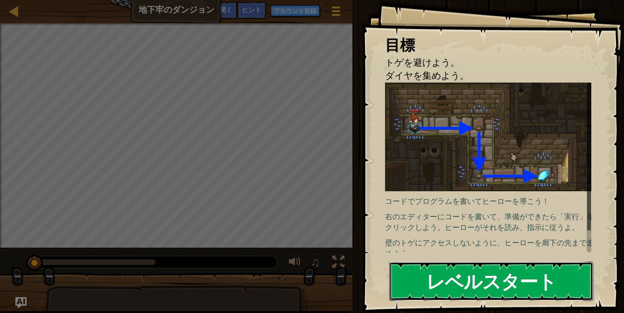
click at [503, 268] on button "レベルスタート" at bounding box center [492, 281] width 204 height 39
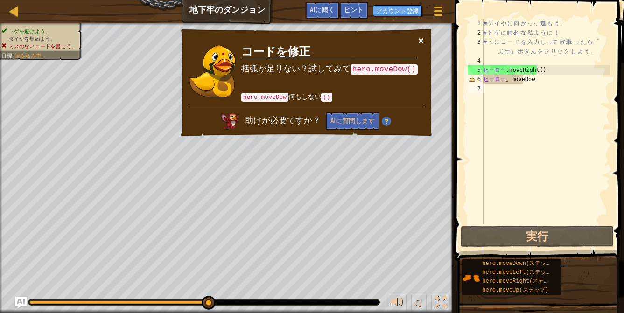
click at [423, 46] on font "×" at bounding box center [421, 40] width 6 height 11
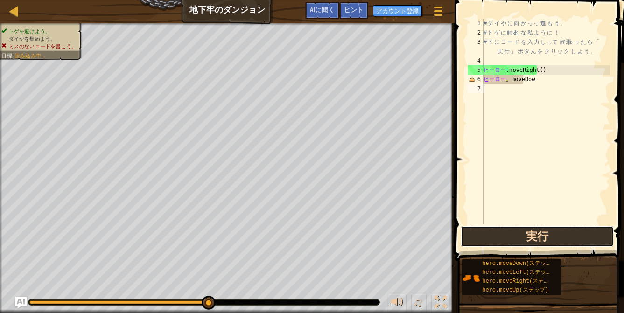
click at [490, 236] on button "実行" at bounding box center [538, 236] width 154 height 21
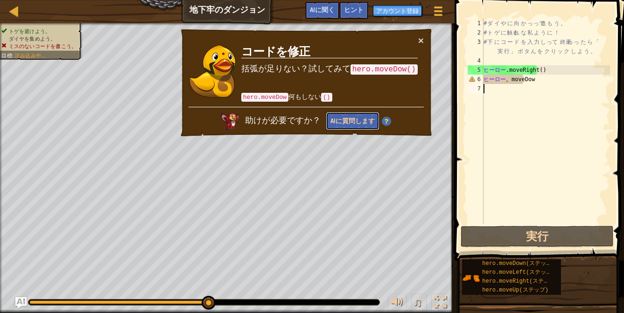
click at [365, 122] on font "AIに質問します" at bounding box center [353, 120] width 44 height 9
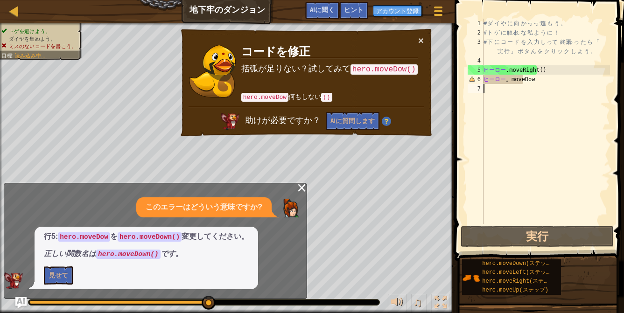
click at [539, 85] on div "# ダ イ や に 向 か っ って 進 も う 。 # ト ゲ に 触る れ な 私 よ う に ！ # 下 に コ ー ド を 入 力 し って 、 終焉…" at bounding box center [546, 131] width 128 height 224
click at [544, 81] on div "# ダ イ や に 向 か っ って 進 も う 。 # ト ゲ に 触る れ な 私 よ う に ！ # 下 に コ ー ド を 入 力 し って 、 終焉…" at bounding box center [546, 131] width 128 height 224
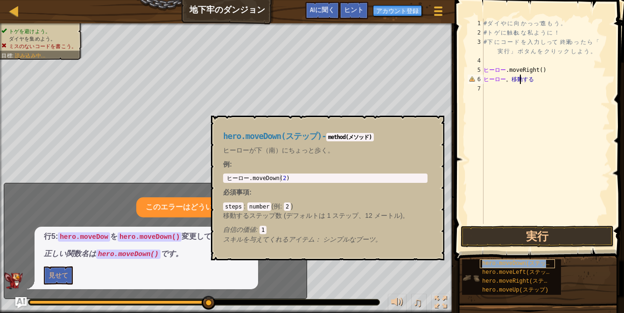
click at [533, 264] on font "hero.moveDown(ステップ)" at bounding box center [518, 264] width 73 height 7
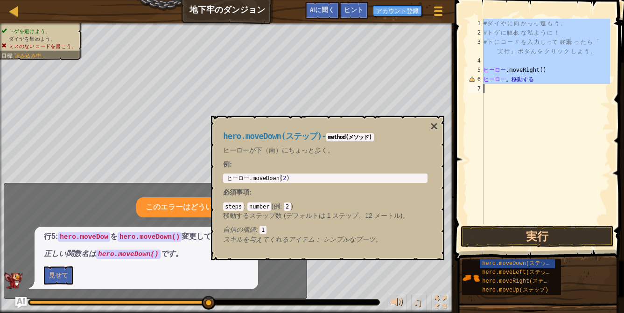
click at [540, 81] on div "# ダ イ や に 向 か っ って 進 も う 。 # ト ゲ に 触る れ な 私 よ う に ！ # 下 に コ ー ド を 入 力 し って 、 終焉…" at bounding box center [546, 131] width 128 height 224
type textarea "hero.moveDo"
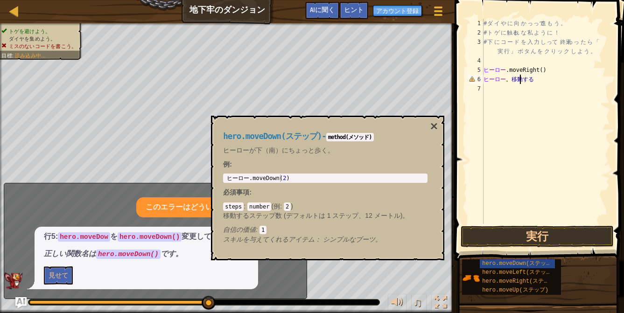
paste textarea
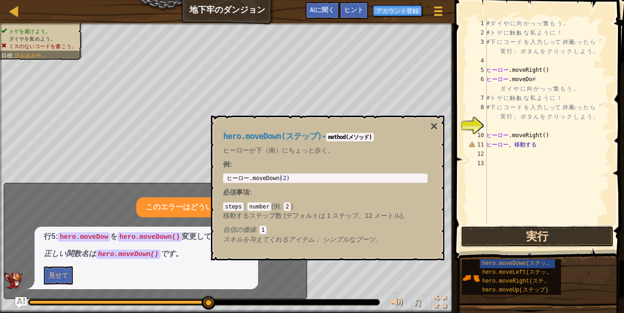
click at [541, 238] on button "実行" at bounding box center [538, 236] width 154 height 21
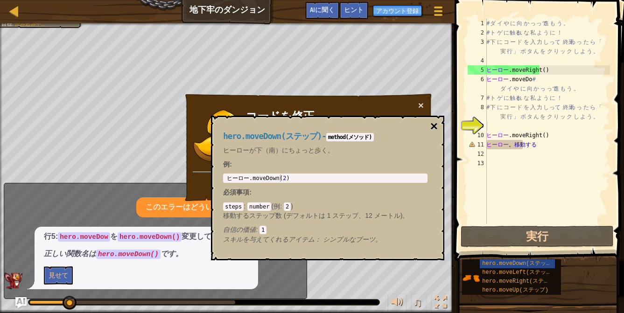
click at [435, 128] on font "×" at bounding box center [434, 126] width 7 height 14
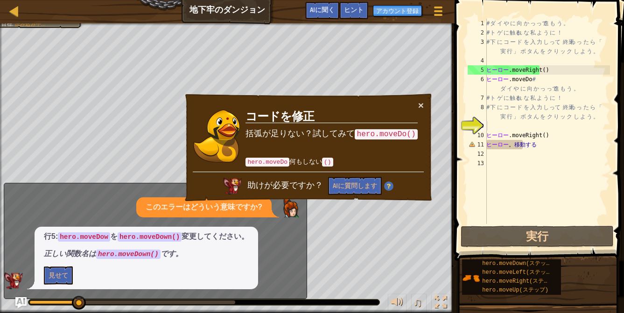
click at [427, 106] on div "× コードを修正 括弧が足りない？試してみて hero.moveDo() hero.moveDo 何もしない () 助けが必要ですか？ AIに質問します" at bounding box center [309, 148] width 250 height 110
click at [421, 106] on font "×" at bounding box center [421, 105] width 6 height 11
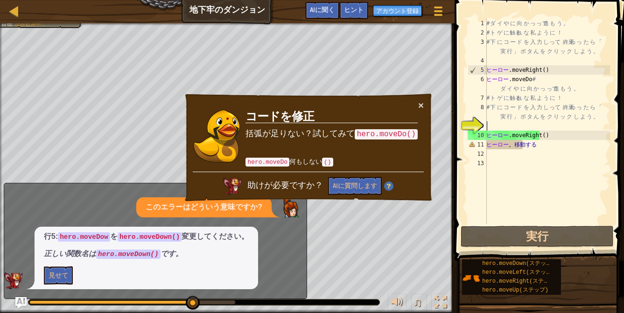
click at [548, 172] on div "# ダ イ や に 向 か っ って 進 も う 。 # ト ゲ に 触る れ な 私 よ う に ！ # 下 に コ ー ド を 入 力 し って 、 終焉…" at bounding box center [548, 131] width 126 height 224
click at [529, 181] on div "# ダ イ や に 向 か っ って 進 も う 。 # ト ゲ に 触る れ な 私 よ う に ！ # 下 に コ ー ド を 入 力 し って 、 終焉…" at bounding box center [548, 131] width 126 height 224
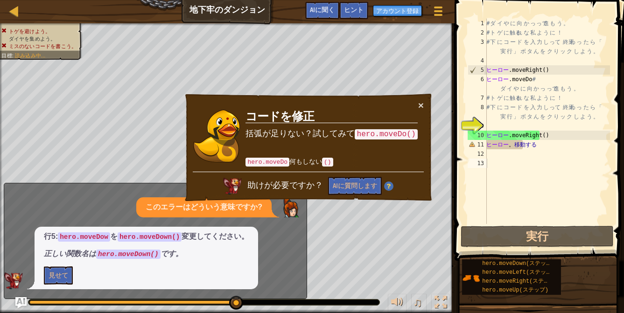
click at [426, 110] on div "× コードを修正 括弧が足りない？試してみて hero.moveDo() hero.moveDo 何もしない () 助けが必要ですか？ AIに質問します" at bounding box center [309, 148] width 250 height 110
click at [425, 106] on div "× コードを修正 括弧が足りない？試してみて hero.moveDo() hero.moveDo 何もしない () 助けが必要ですか？ AIに質問します" at bounding box center [309, 148] width 250 height 110
click at [422, 107] on font "×" at bounding box center [421, 105] width 6 height 11
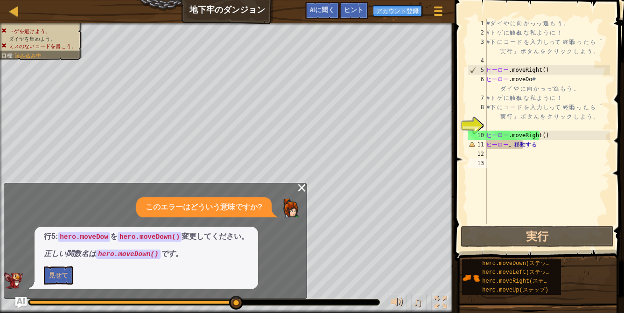
click at [526, 166] on div "# ダ イ や に 向 か っ って 進 も う 。 # ト ゲ に 触る れ な 私 よ う に ！ # 下 に コ ー ド を 入 力 し って 、 終焉…" at bounding box center [548, 131] width 126 height 224
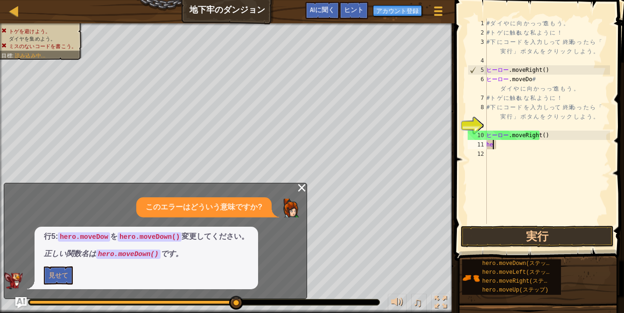
type textarea "h"
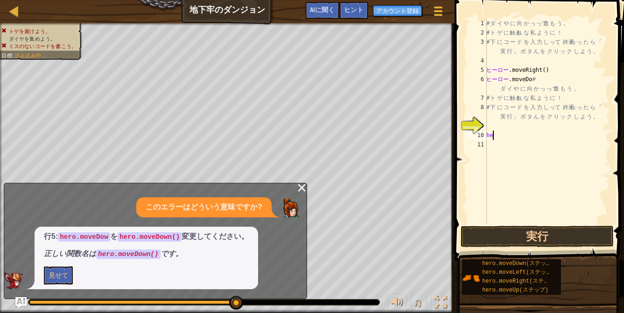
type textarea "h"
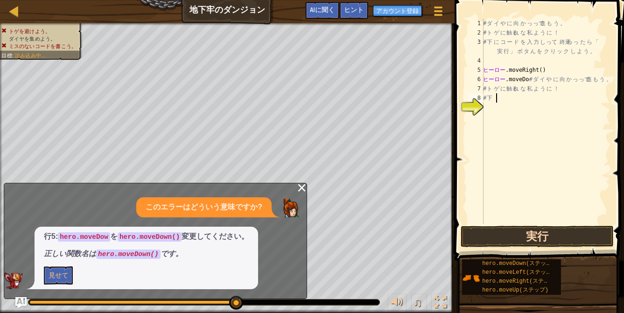
type textarea "#"
type textarea "h"
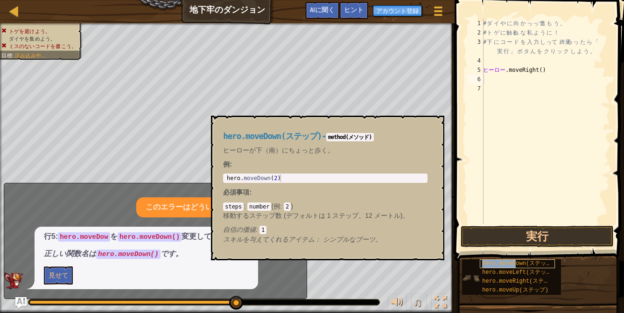
click at [517, 263] on font "hero.moveDown(ステップ)" at bounding box center [518, 264] width 73 height 7
type textarea "hero.moveRight()"
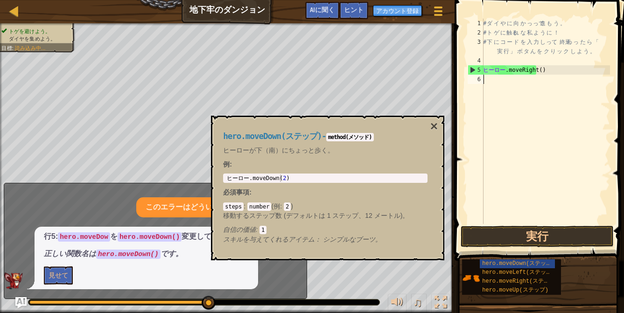
click at [513, 81] on div "# ダ イ や に 向 か っ って 進 も う 。 # ト ゲ に 触る れ な 私 よ う に ！ # 下 に コ ー ド を 入 力 し って 、 終焉…" at bounding box center [546, 131] width 129 height 224
type textarea "hero.moveDown(2)"
click at [261, 179] on div "ヒーロー .moveDown ( 2 ) ​" at bounding box center [325, 186] width 201 height 22
click at [530, 83] on div "# ダ イ や に 向 か っ って 進 も う 。 # ト ゲ に 触る れ な 私 よ う に ！ # 下 に コ ー ド を 入 力 し って 、 終焉…" at bounding box center [546, 131] width 129 height 224
paste textarea "hero.moveDown(2)"
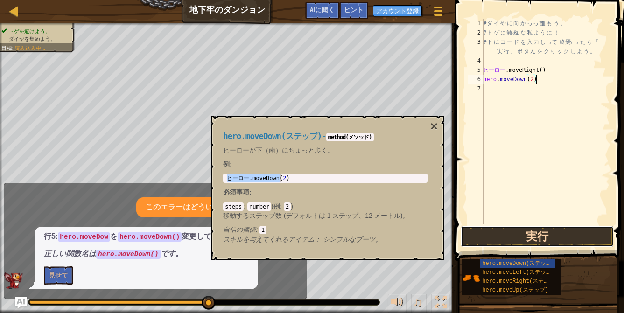
click at [498, 232] on button "実行" at bounding box center [538, 236] width 154 height 21
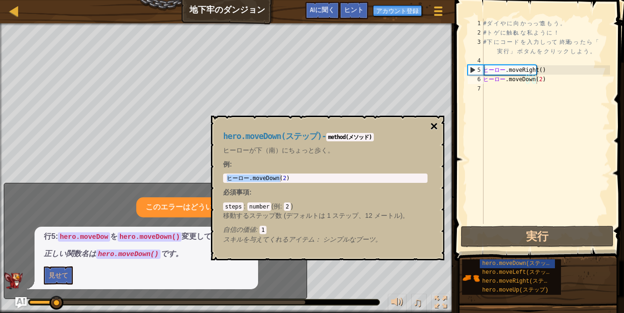
click at [434, 126] on font "×" at bounding box center [434, 126] width 7 height 14
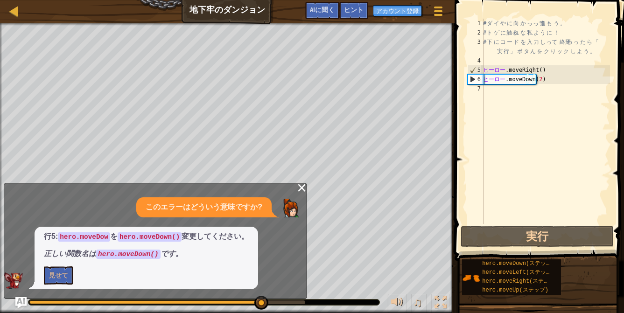
click at [298, 194] on font "×" at bounding box center [302, 187] width 10 height 19
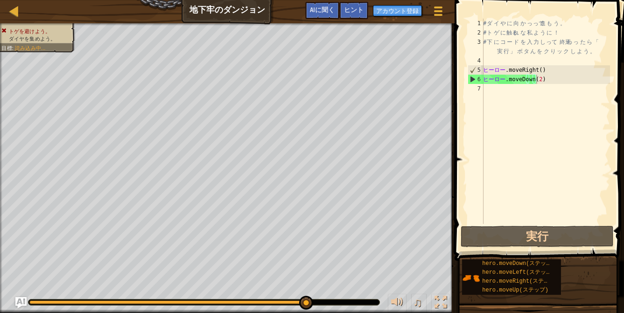
click at [555, 84] on div "# ダ イ や に 向 か っ って 進 も う 。 # ト ゲ に 触る れ な 私 よ う に ！ # 下 に コ ー ド を 入 力 し って 、 終焉…" at bounding box center [546, 131] width 129 height 224
click at [546, 82] on div "# ダ イ や に 向 か っ って 進 も う 。 # ト ゲ に 触る れ な 私 よ う に ！ # 下 に コ ー ド を 入 力 し って 、 終焉…" at bounding box center [546, 131] width 129 height 224
click at [494, 78] on div "# ダ イ や に 向 か っ って 進 も う 。 # ト ゲ に 触る れ な 私 よ う に ！ # 下 に コ ー ド を 入 力 し って 、 終焉…" at bounding box center [546, 131] width 129 height 224
click at [486, 80] on div "# ダ イ や に 向 か っ って 進 も う 。 # ト ゲ に 触る れ な 私 よ う に ！ # 下 に コ ー ド を 入 力 し って 、 終焉…" at bounding box center [546, 131] width 129 height 224
click at [481, 81] on font "6" at bounding box center [479, 79] width 3 height 7
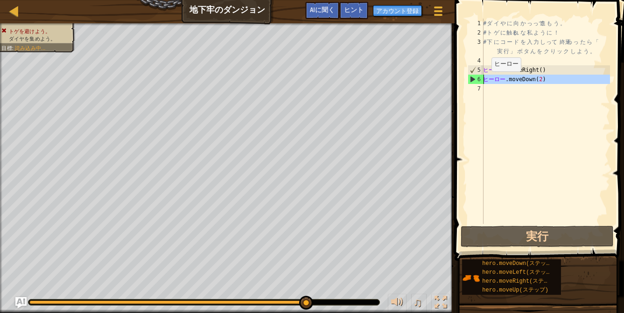
type textarea "hero.moveDown(2)"
click at [539, 112] on div "# ダ イ や に 向 か っ って 進 も う 。 # ト ゲ に 触る れ な 私 よ う に ！ # 下 に コ ー ド を 入 力 し って 、 終焉…" at bounding box center [546, 131] width 129 height 224
